Goal: Find specific page/section: Find specific page/section

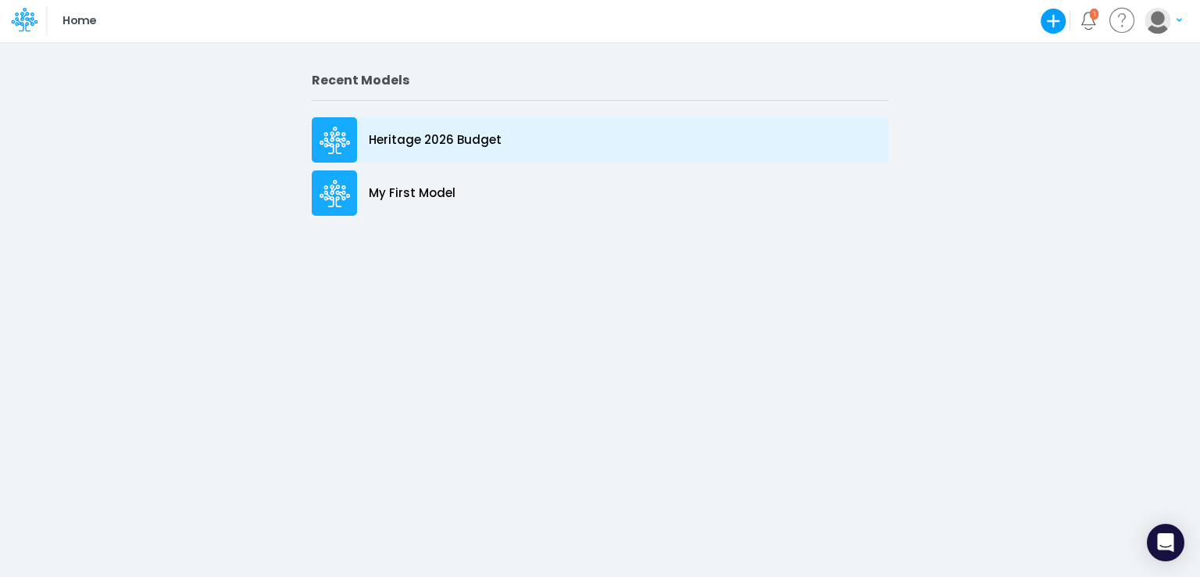
click at [385, 141] on p "Heritage 2026 Budget" at bounding box center [435, 140] width 133 height 18
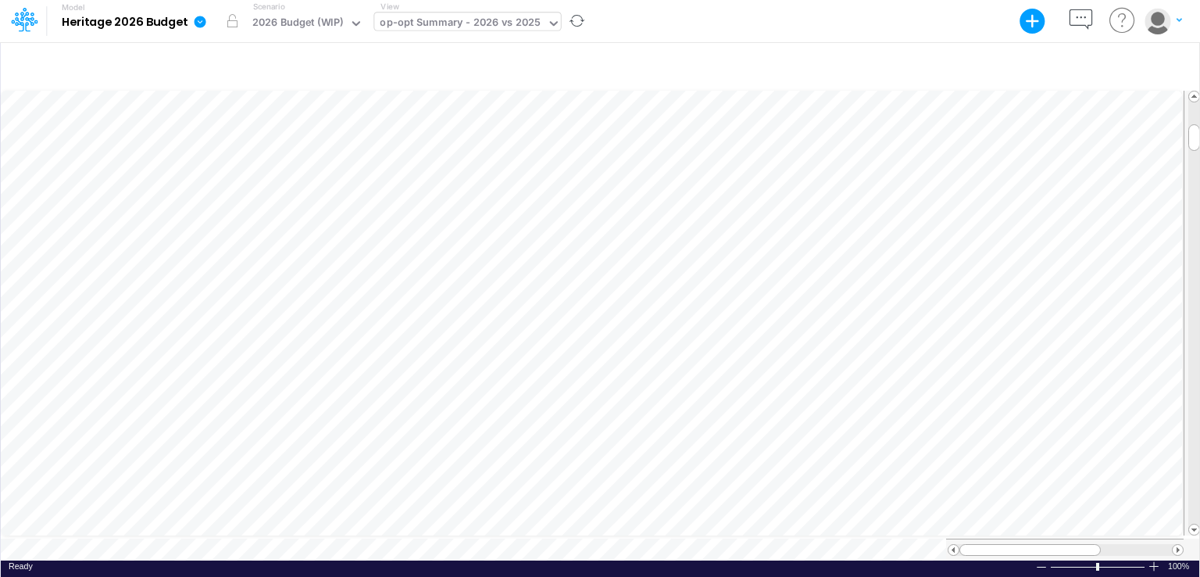
click at [555, 18] on icon at bounding box center [554, 23] width 14 height 14
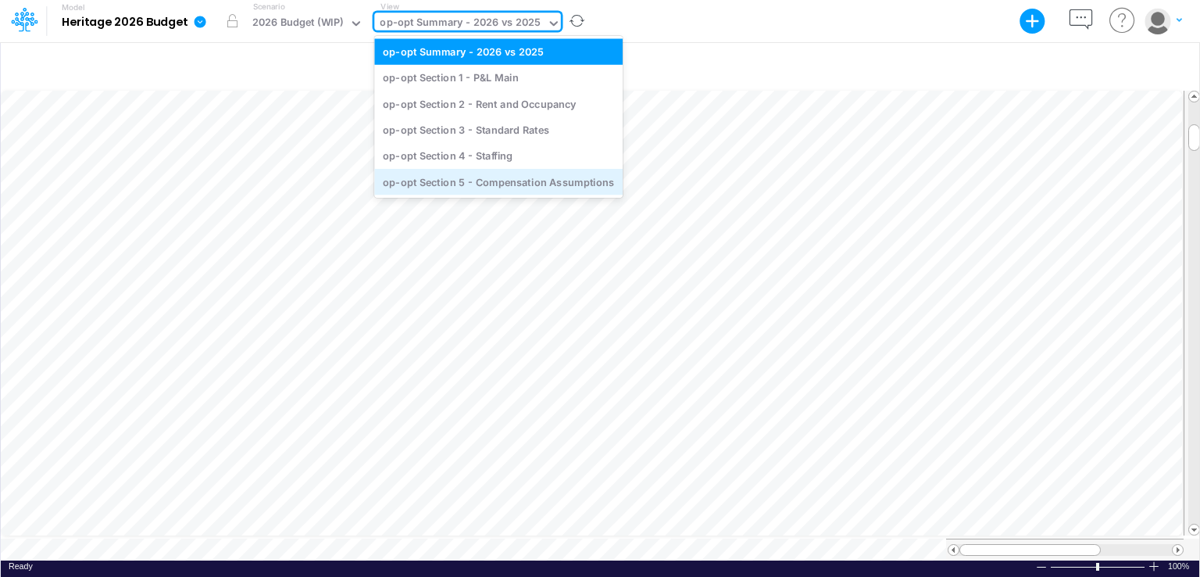
click at [488, 187] on div "op-opt Section 5 - Compensation Assumptions" at bounding box center [498, 182] width 248 height 26
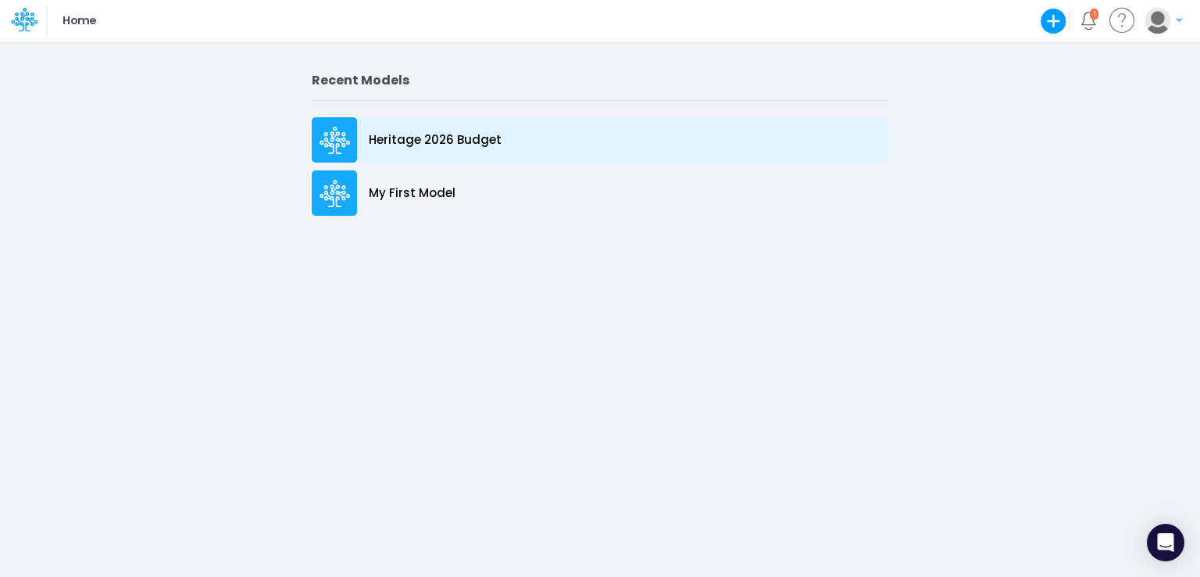
click at [427, 136] on p "Heritage 2026 Budget" at bounding box center [435, 140] width 133 height 18
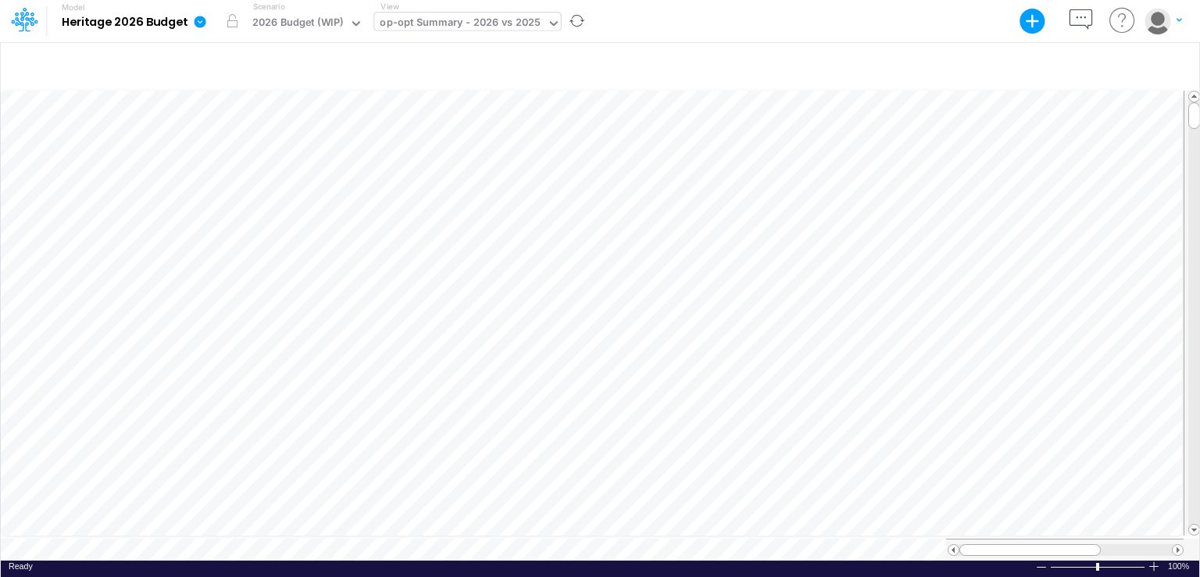
click at [551, 26] on icon at bounding box center [554, 23] width 14 height 14
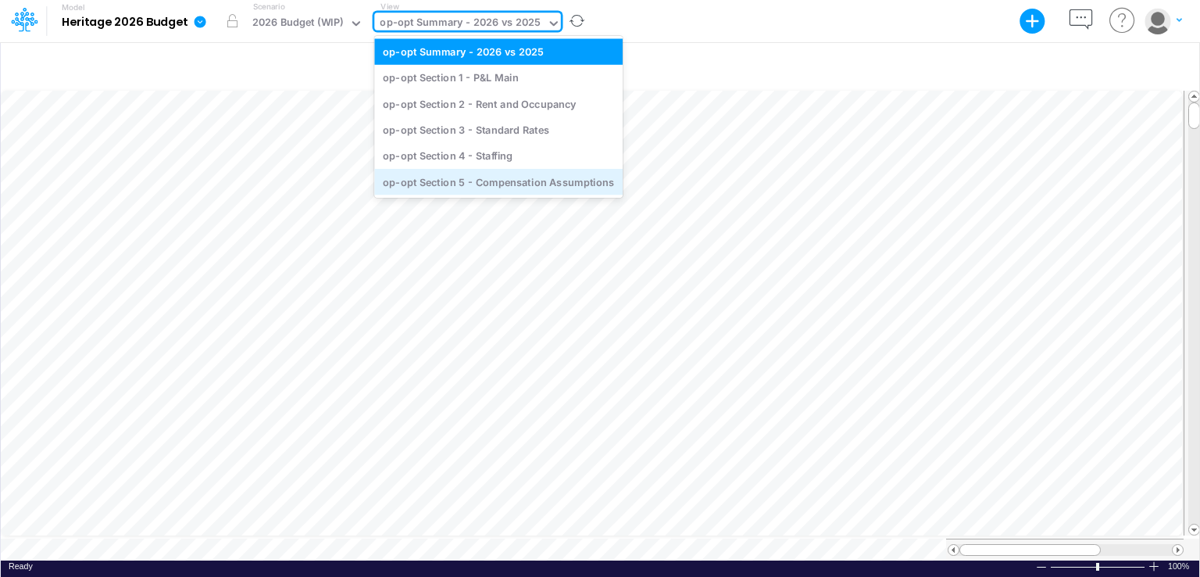
click at [494, 178] on div "op-opt Section 5 - Compensation Assumptions" at bounding box center [498, 182] width 248 height 26
